Goal: Information Seeking & Learning: Learn about a topic

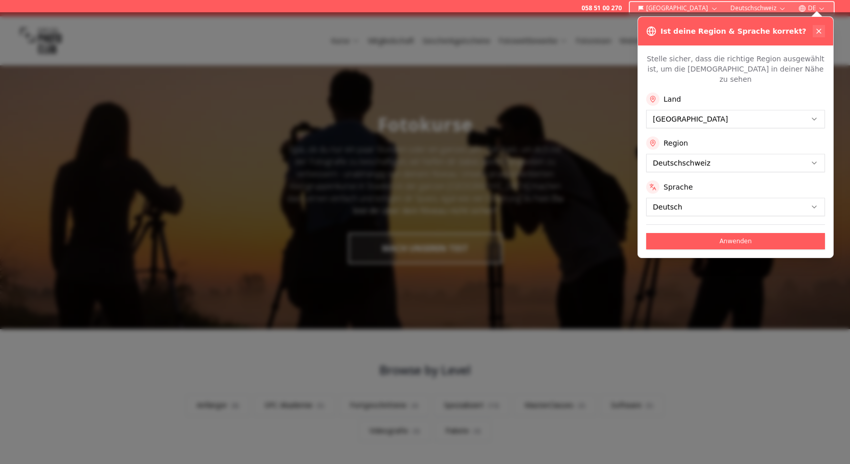
click at [819, 29] on icon at bounding box center [819, 31] width 8 height 8
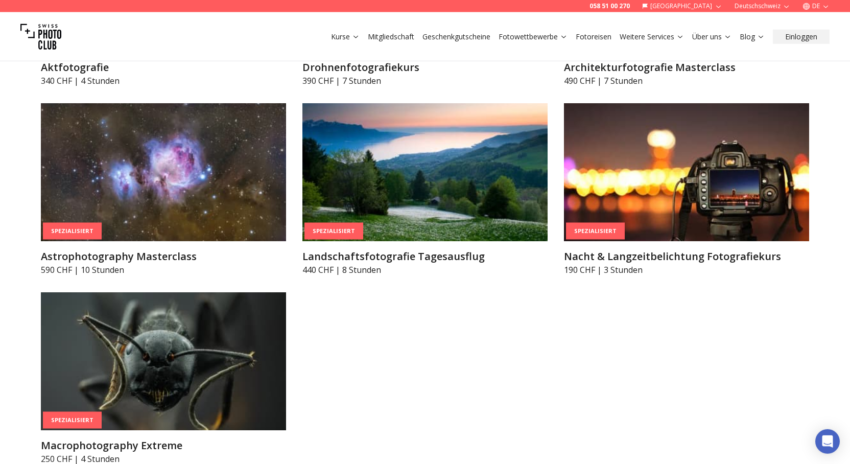
scroll to position [2763, 0]
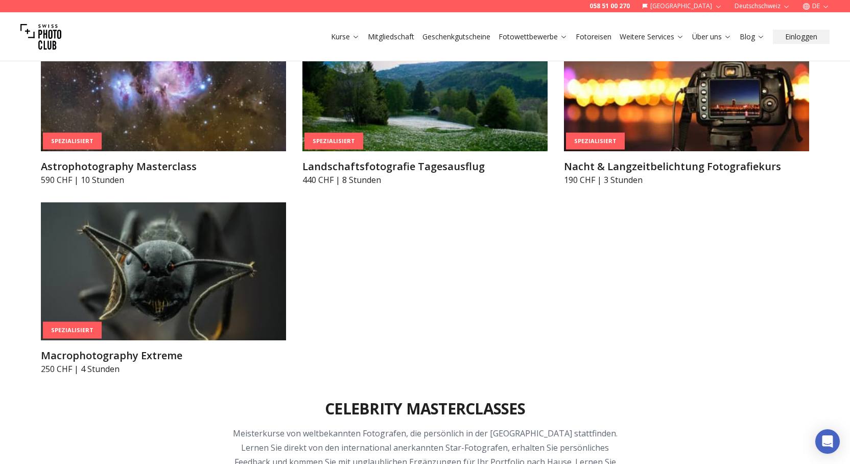
click at [377, 169] on h3 "Landschaftsfotografie Tagesausflug" at bounding box center [424, 166] width 245 height 14
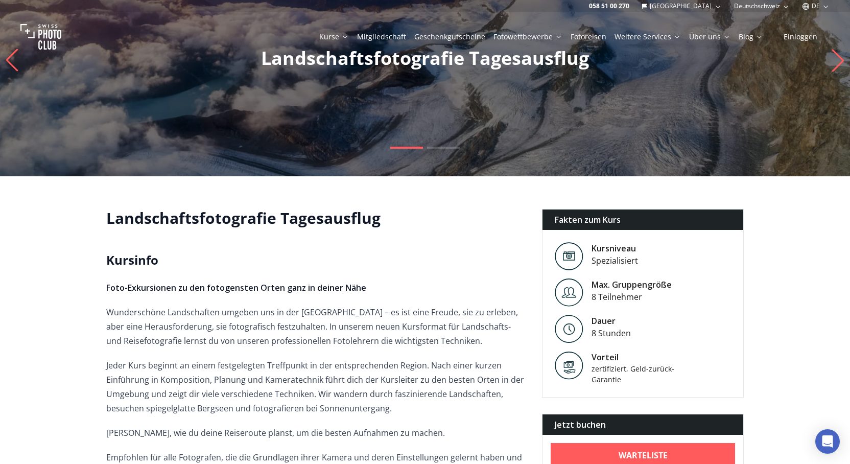
scroll to position [213, 0]
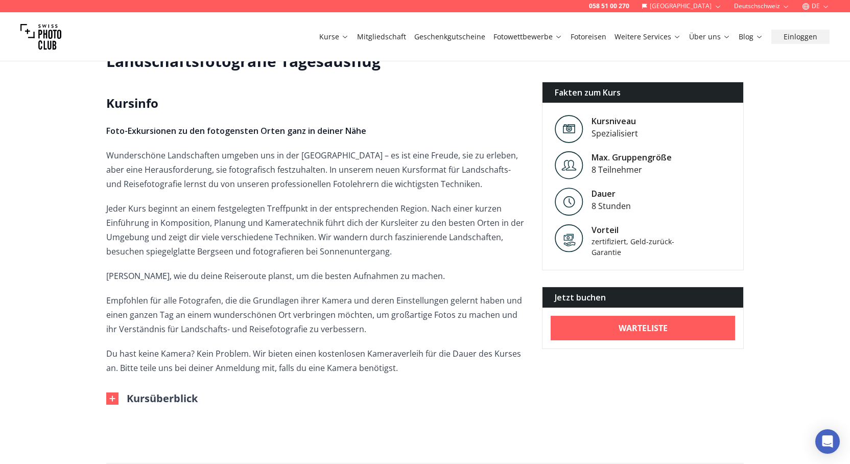
click at [157, 397] on button "Kursüberblick" at bounding box center [151, 398] width 91 height 14
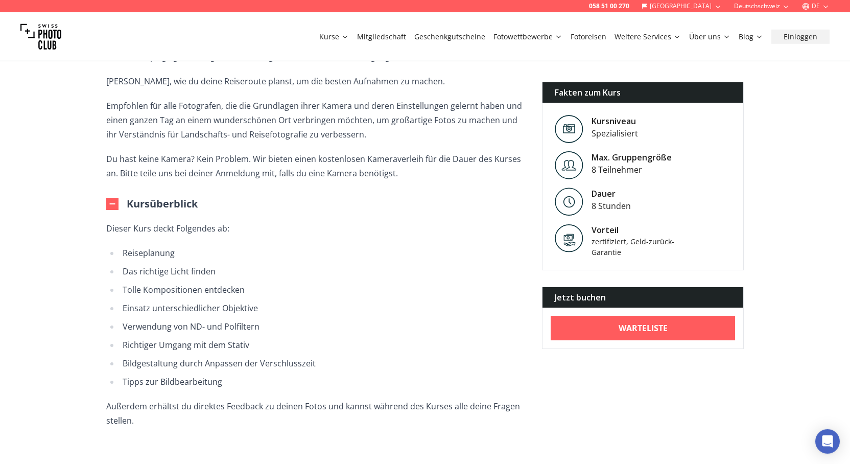
scroll to position [425, 0]
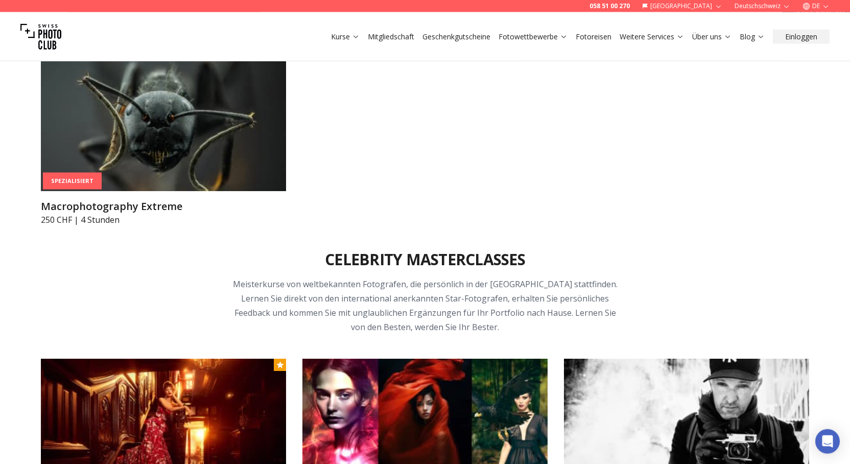
scroll to position [2949, 0]
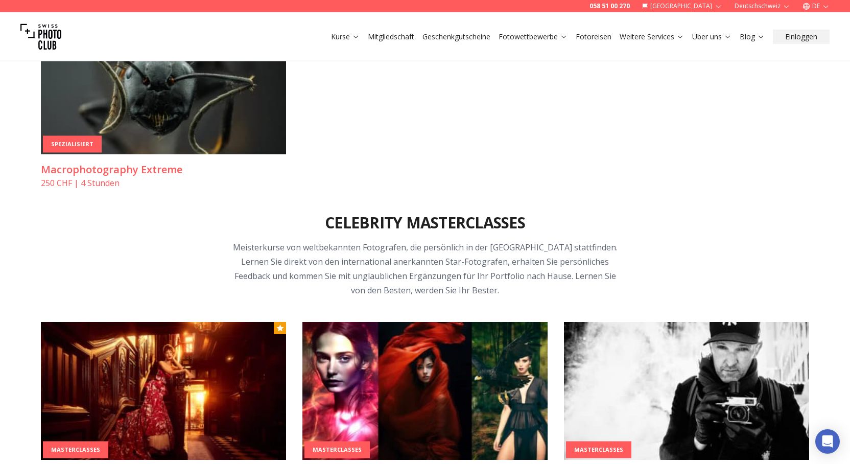
click at [102, 171] on h3 "Macrophotography Extreme" at bounding box center [163, 169] width 245 height 14
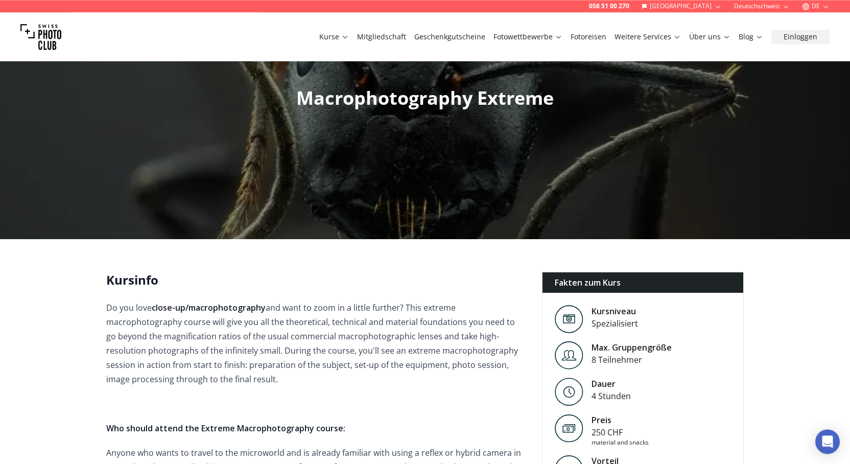
scroll to position [213, 0]
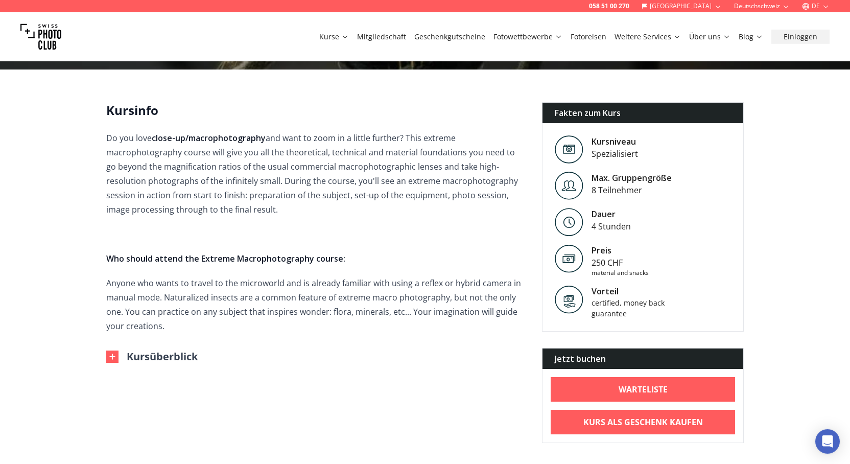
click at [161, 358] on button "Kursüberblick" at bounding box center [151, 356] width 91 height 14
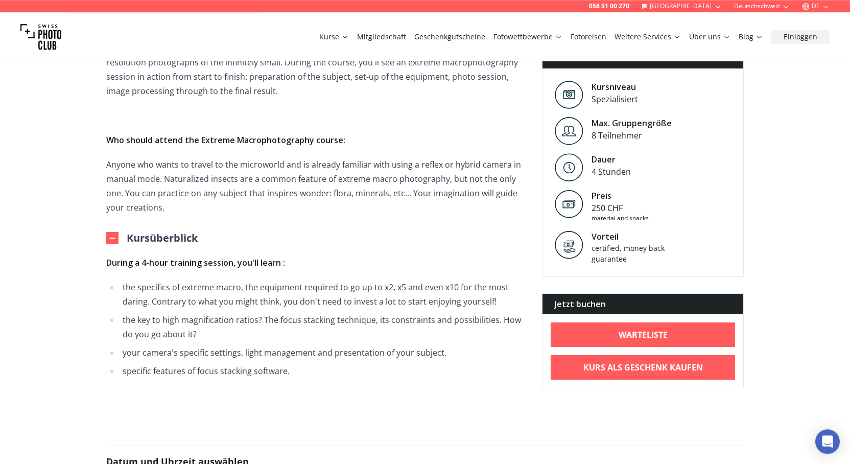
scroll to position [354, 0]
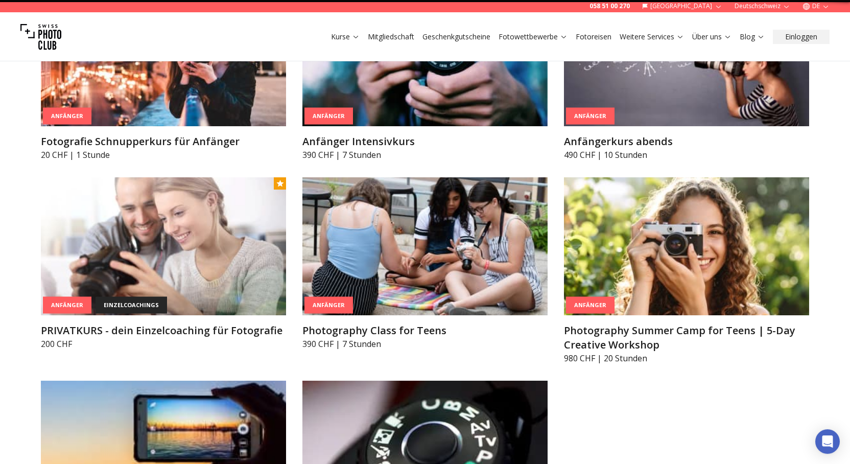
scroll to position [259, 0]
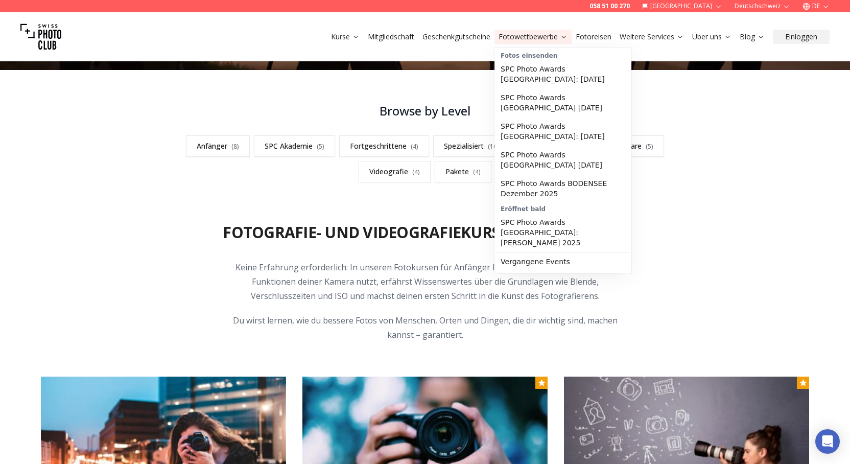
click at [520, 39] on link "Fotowettbewerbe" at bounding box center [533, 37] width 69 height 10
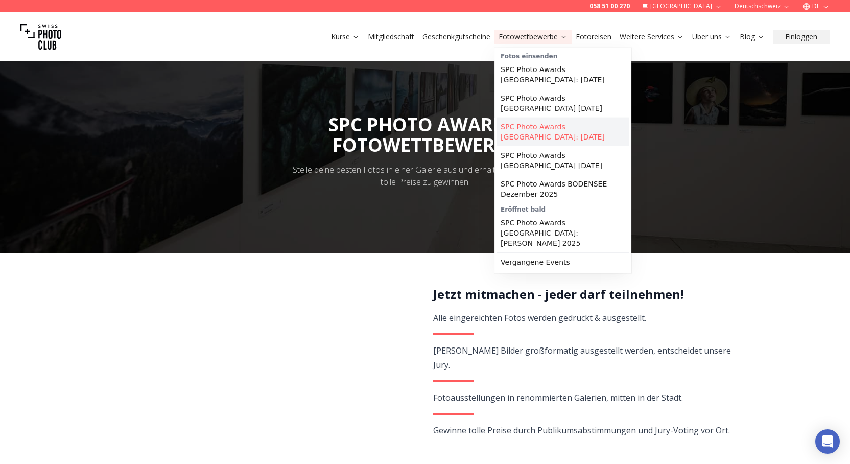
click at [566, 121] on link "SPC Photo Awards [GEOGRAPHIC_DATA]: [DATE]" at bounding box center [563, 132] width 133 height 29
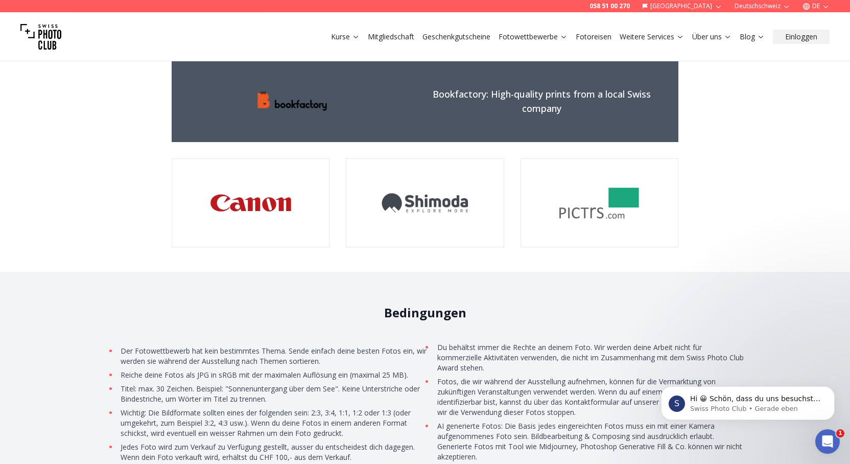
scroll to position [1913, 0]
